Goal: Task Accomplishment & Management: Manage account settings

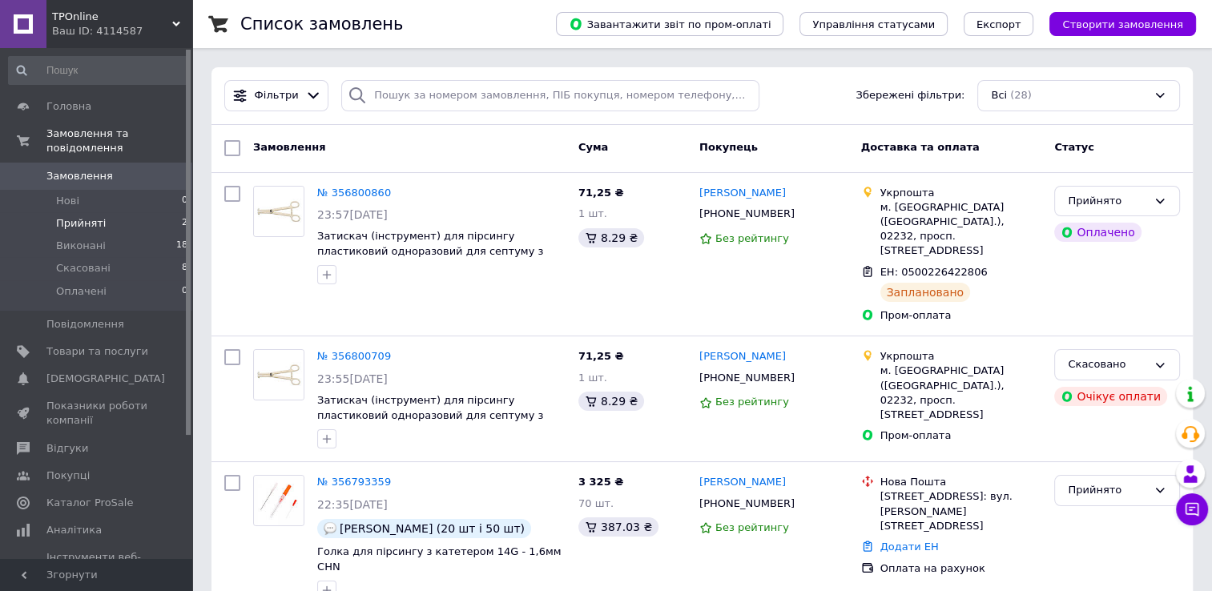
click at [137, 212] on li "Прийняті 2" at bounding box center [98, 223] width 197 height 22
